Goal: Transaction & Acquisition: Purchase product/service

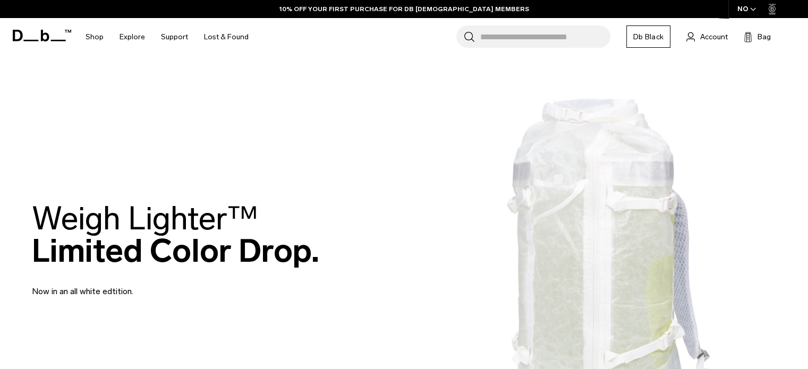
click at [542, 35] on input "Search for Bags, Luggage..." at bounding box center [545, 36] width 130 height 22
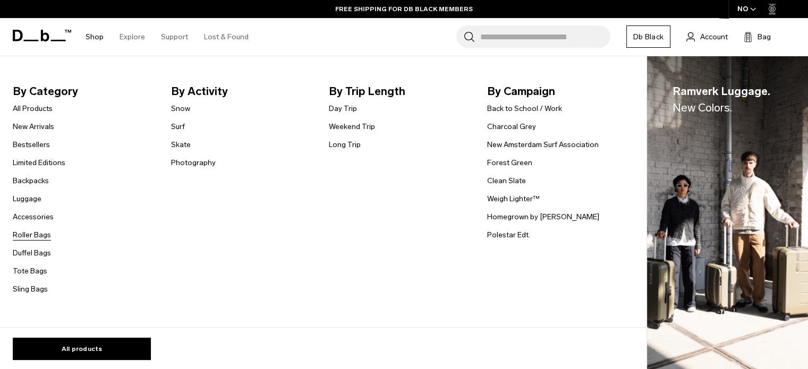
click at [30, 235] on link "Roller Bags" at bounding box center [32, 234] width 38 height 11
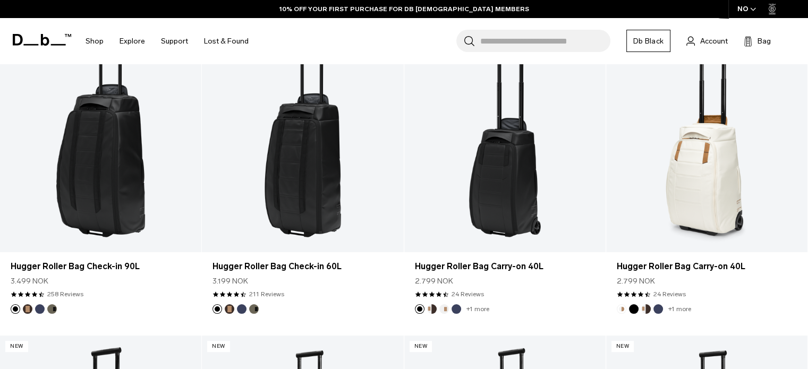
click at [739, 10] on div "NO" at bounding box center [746, 9] width 37 height 18
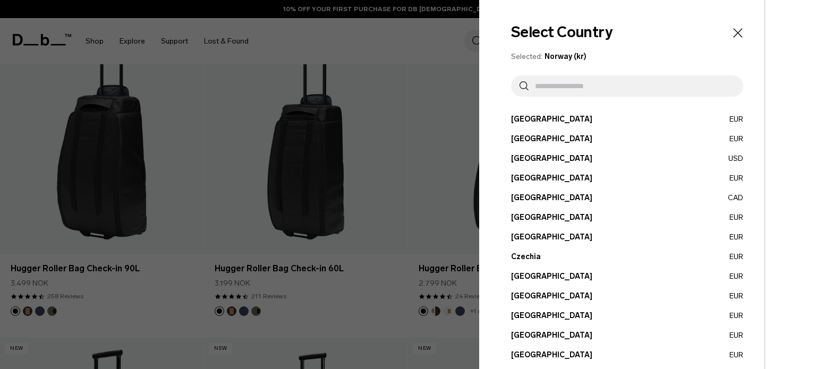
click at [642, 83] on input "text" at bounding box center [631, 85] width 206 height 21
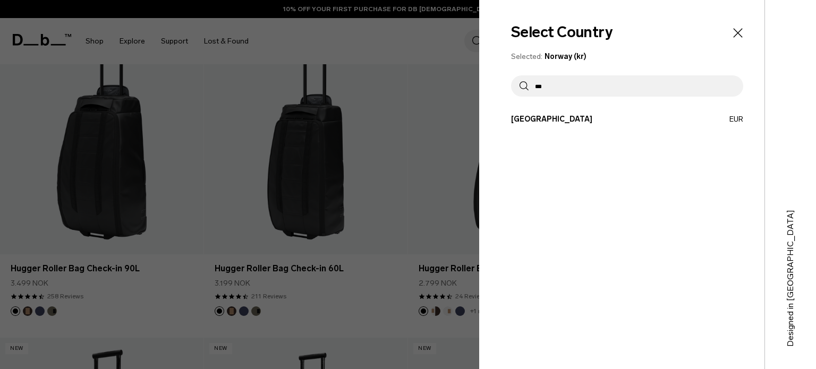
type input "***"
click at [559, 114] on button "Portugal EUR" at bounding box center [627, 119] width 232 height 11
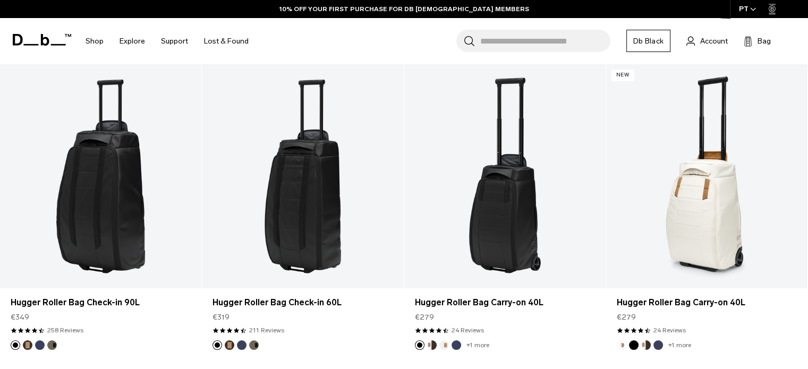
scroll to position [385, 0]
